Goal: Task Accomplishment & Management: Complete application form

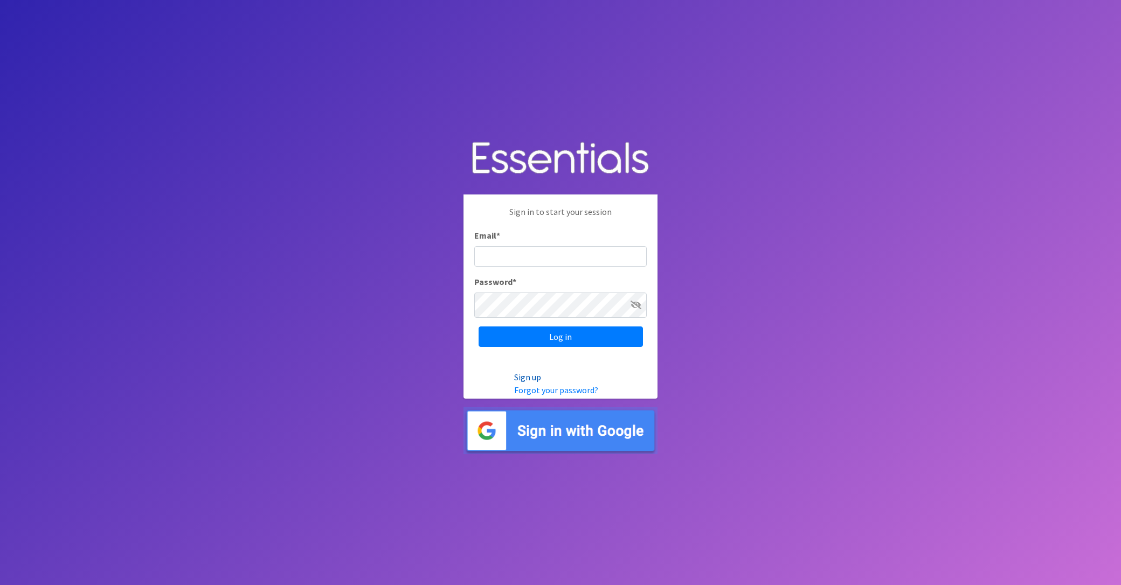
click at [533, 383] on link "Sign up" at bounding box center [527, 377] width 27 height 11
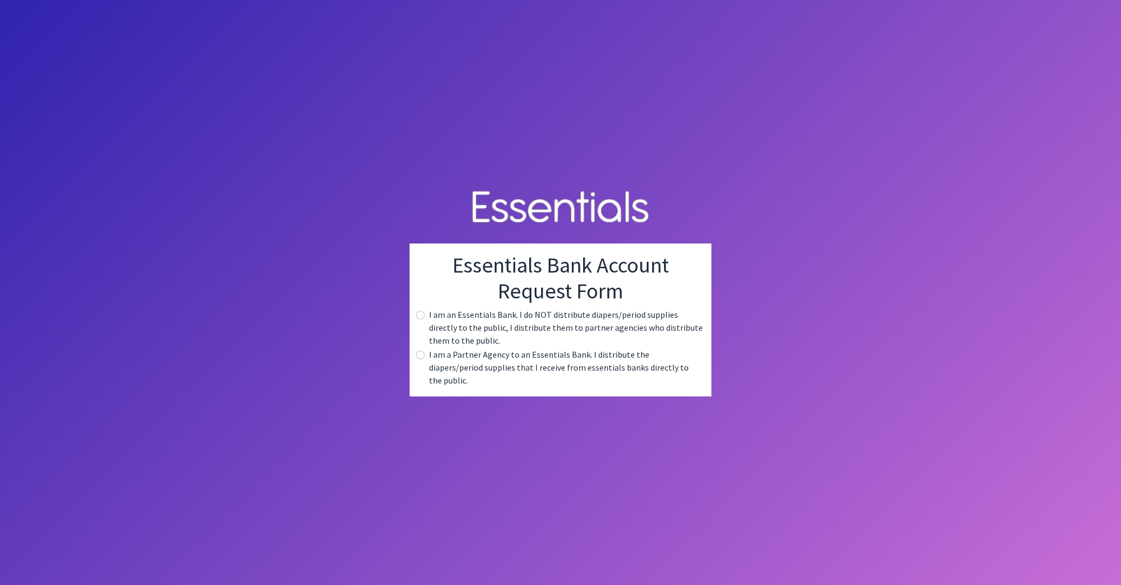
click at [418, 330] on div "I am an Essentials Bank. I do NOT distribute diapers/period supplies directly t…" at bounding box center [560, 327] width 285 height 39
click at [416, 320] on input "radio" at bounding box center [420, 315] width 9 height 9
radio input "true"
click at [418, 327] on div "I am an Essentials Bank. I do NOT distribute diapers/period supplies directly t…" at bounding box center [560, 327] width 285 height 39
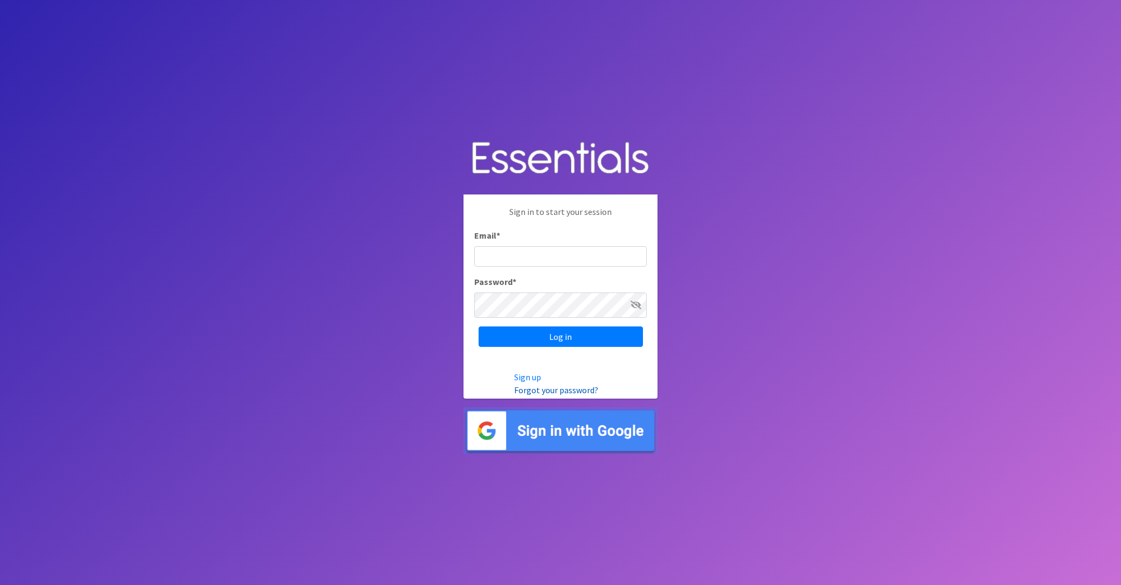
click at [540, 395] on link "Forgot your password?" at bounding box center [556, 390] width 84 height 11
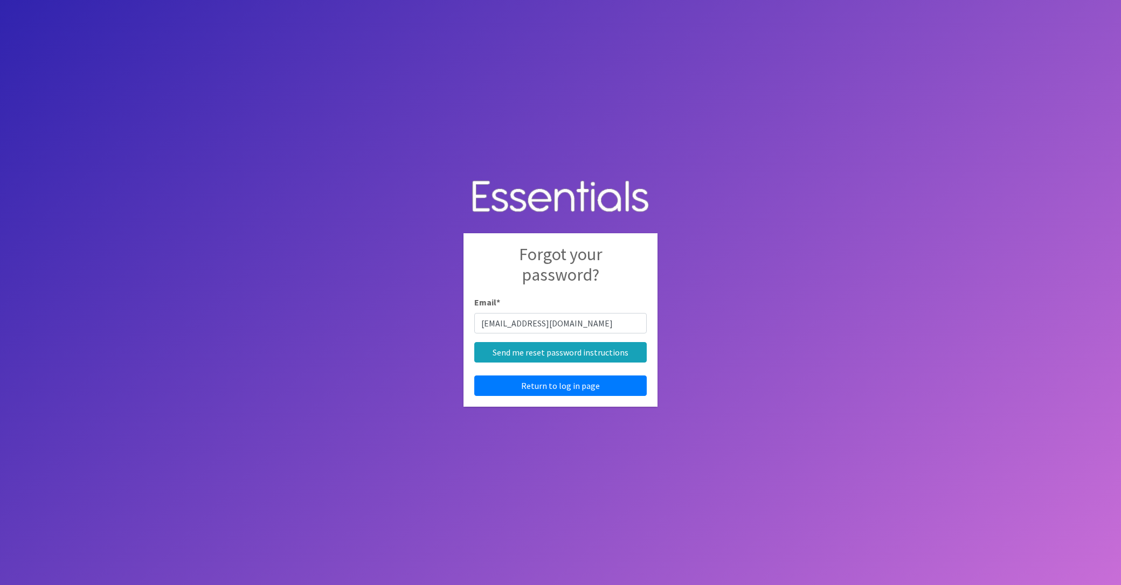
type input "diamoniquetaylor343@gmail.com"
click at [474, 342] on input "Send me reset password instructions" at bounding box center [560, 352] width 172 height 20
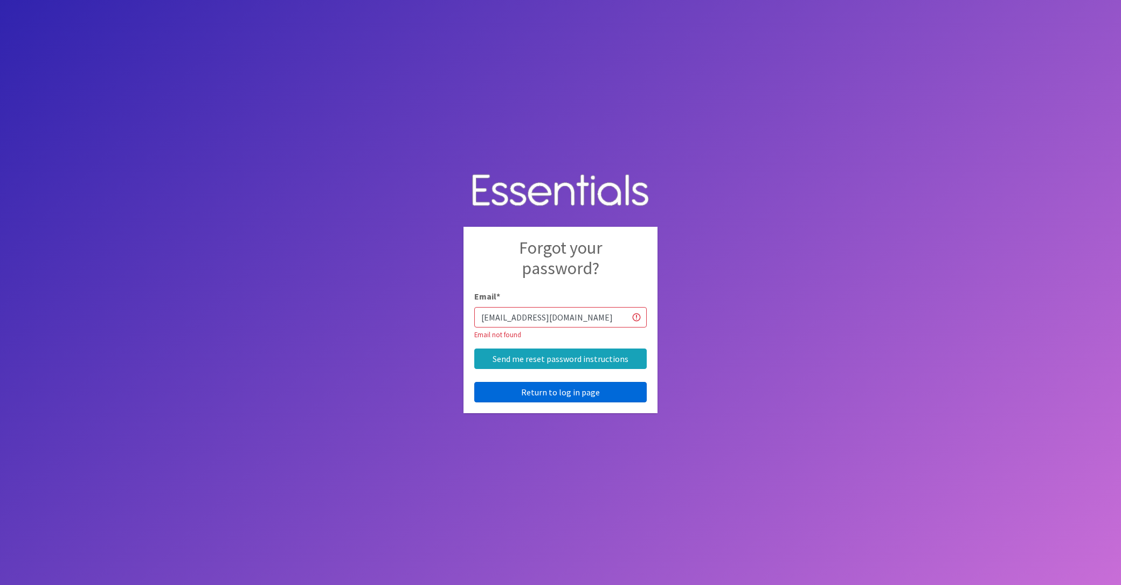
click at [521, 401] on link "Return to log in page" at bounding box center [560, 392] width 172 height 20
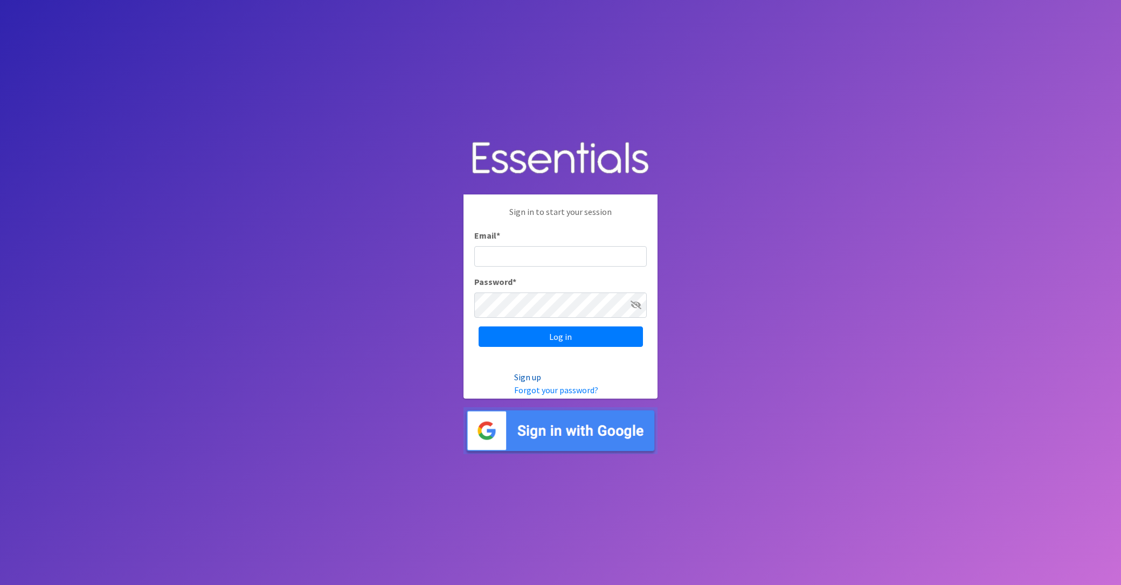
click at [541, 383] on link "Sign up" at bounding box center [527, 377] width 27 height 11
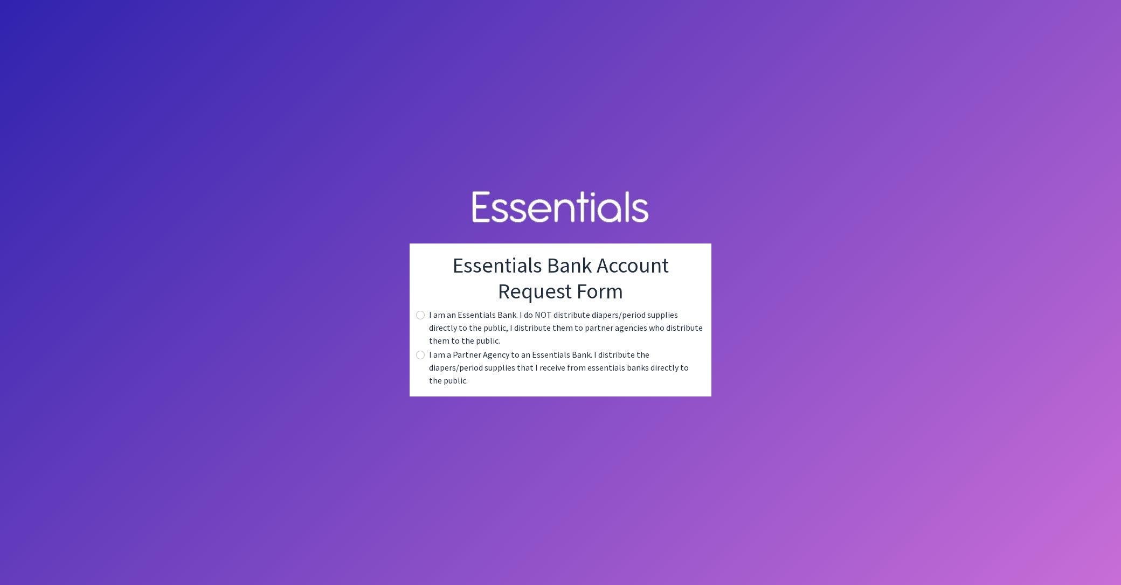
click at [429, 333] on label "I am an Essentials Bank. I do NOT distribute diapers/period supplies directly t…" at bounding box center [566, 327] width 274 height 39
click at [418, 318] on div "I am an Essentials Bank. I do NOT distribute diapers/period supplies directly t…" at bounding box center [560, 327] width 285 height 39
click at [416, 320] on input "radio" at bounding box center [420, 315] width 9 height 9
radio input "true"
click at [416, 359] on input "radio" at bounding box center [420, 355] width 9 height 9
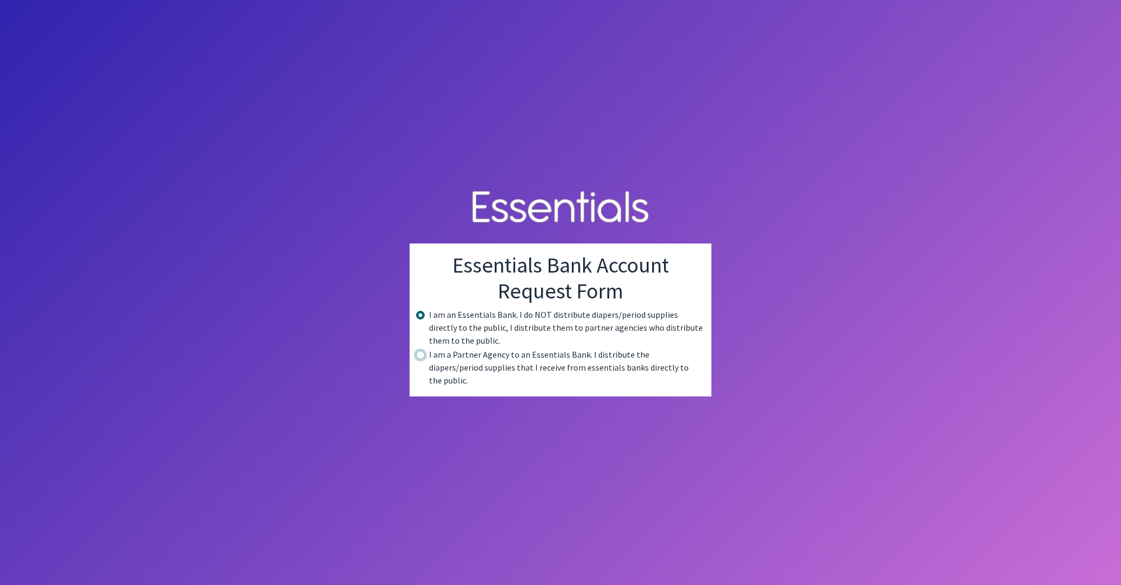
radio input "true"
click at [416, 320] on input "radio" at bounding box center [420, 315] width 9 height 9
radio input "true"
click at [522, 280] on h1 "Essentials Bank Account Request Form" at bounding box center [560, 278] width 285 height 52
